Goal: Find specific page/section: Find specific page/section

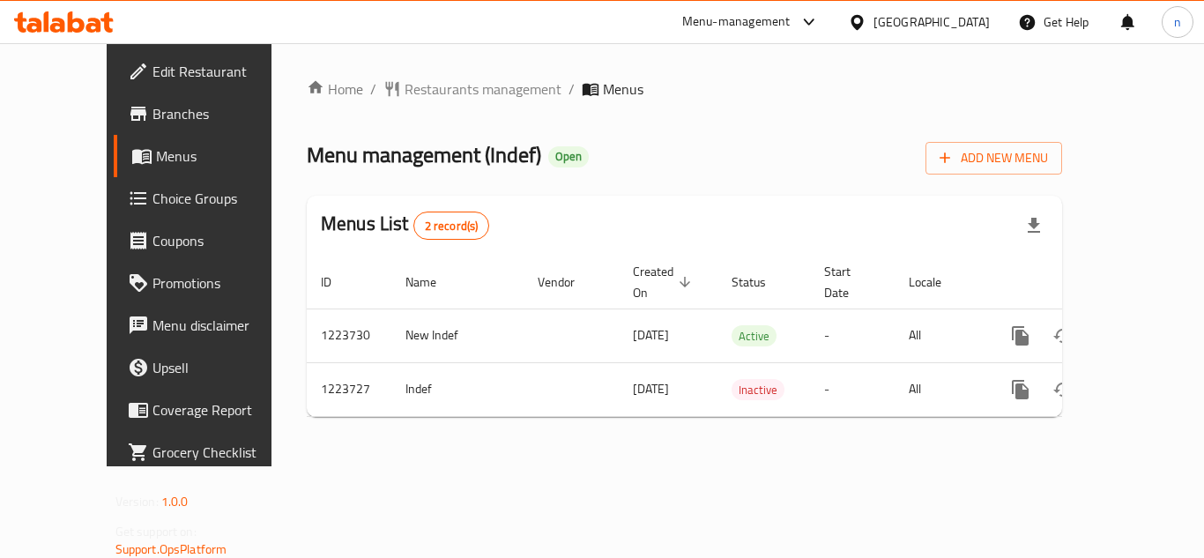
click at [866, 19] on icon at bounding box center [857, 22] width 19 height 19
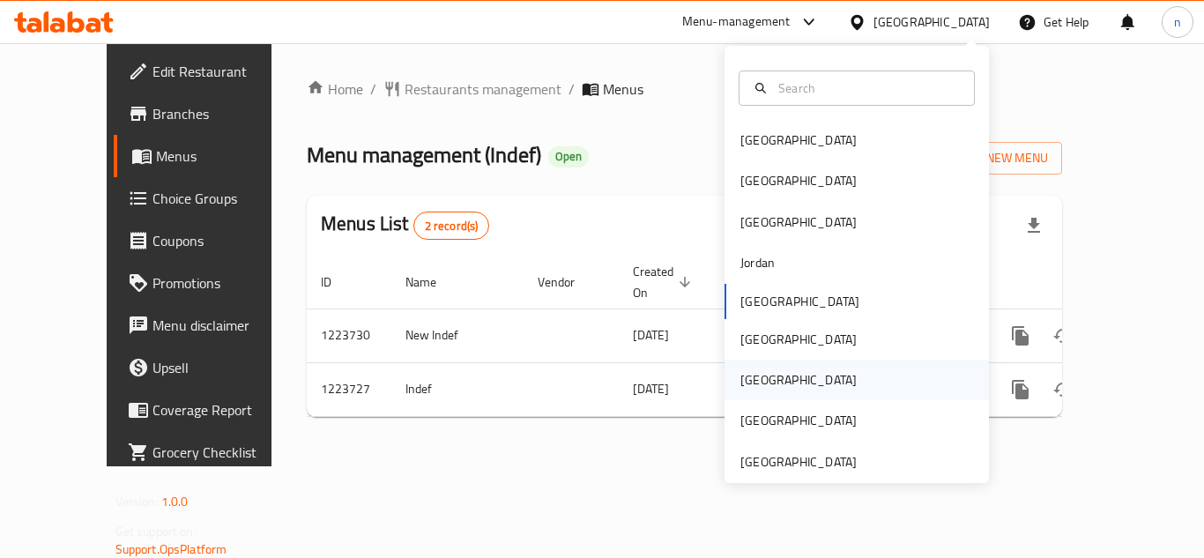
click at [753, 386] on div "[GEOGRAPHIC_DATA]" at bounding box center [798, 379] width 116 height 19
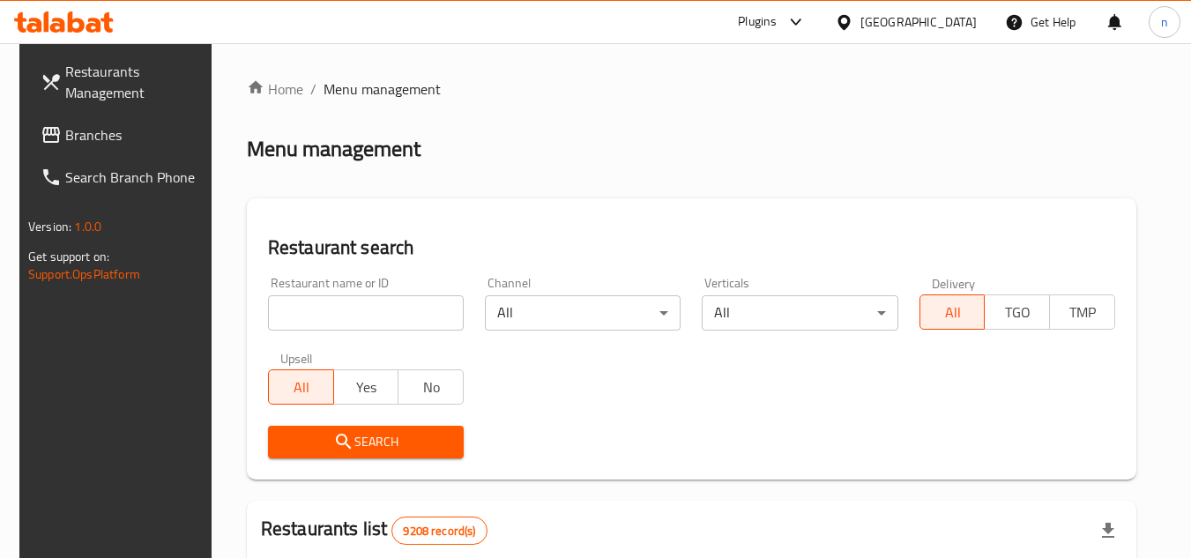
click at [806, 21] on icon at bounding box center [795, 21] width 21 height 21
click at [731, 200] on div "Restaurant-Management" at bounding box center [712, 199] width 138 height 19
